Goal: Task Accomplishment & Management: Manage account settings

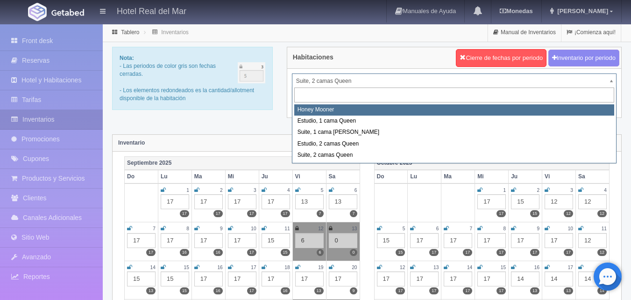
select select "2267"
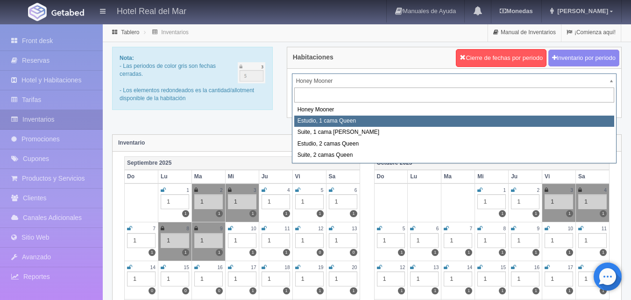
select select "2268"
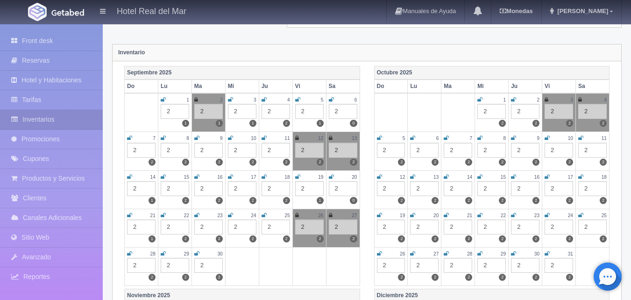
scroll to position [93, 0]
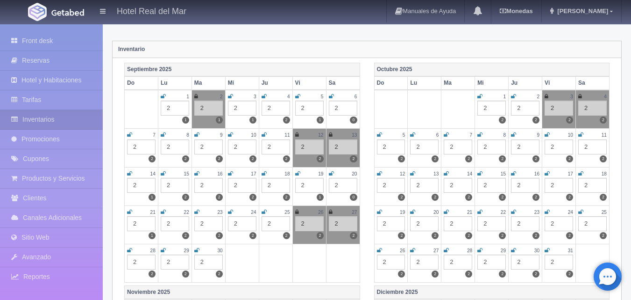
click at [298, 212] on icon at bounding box center [297, 212] width 4 height 6
click at [330, 211] on icon at bounding box center [331, 212] width 4 height 6
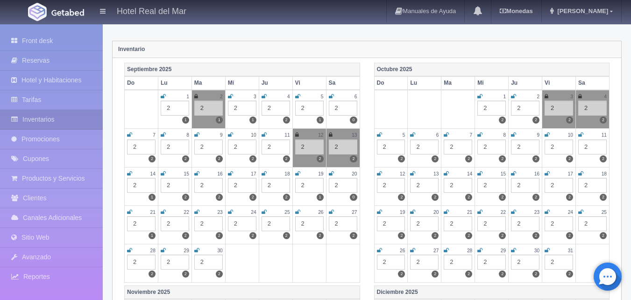
click at [299, 210] on icon at bounding box center [297, 212] width 5 height 6
click at [331, 211] on icon at bounding box center [331, 212] width 5 height 6
